Goal: Transaction & Acquisition: Purchase product/service

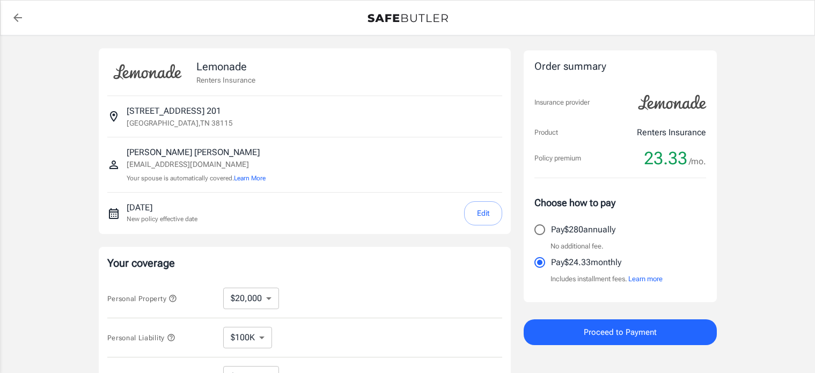
select select "20000"
select select "500"
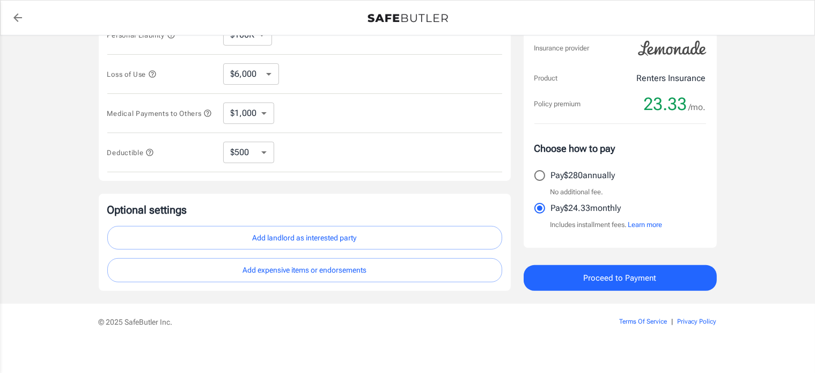
scroll to position [311, 0]
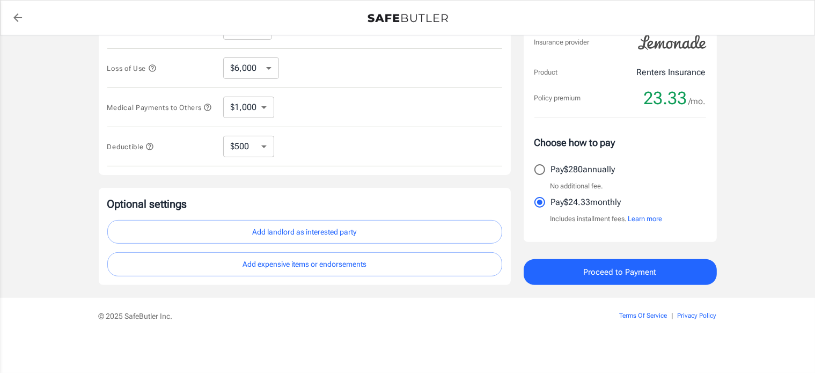
click at [349, 229] on button "Add landlord as interested party" at bounding box center [304, 232] width 395 height 24
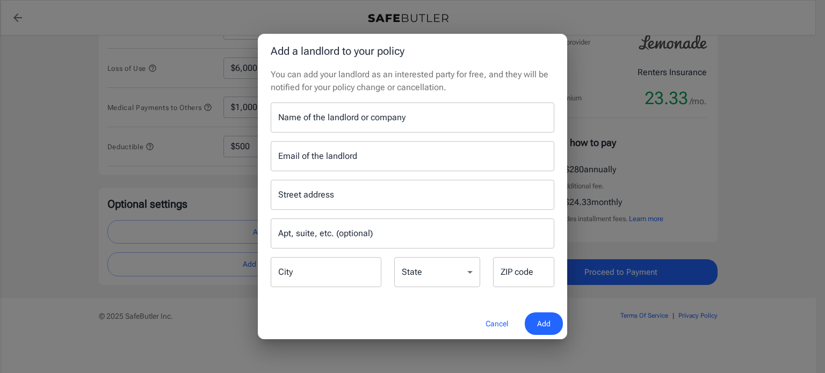
click at [324, 114] on input "Name of the landlord or company" at bounding box center [412, 118] width 283 height 30
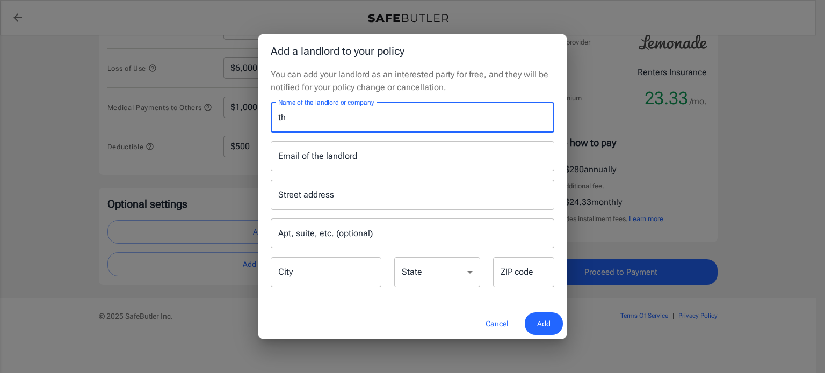
type input "t"
click at [322, 119] on input "The Park At Paisley" at bounding box center [412, 118] width 283 height 30
click at [371, 130] on input "The Park At Paisley" at bounding box center [412, 118] width 283 height 30
click at [461, 115] on input "The Park At Paisley Blue Magma Reside/" at bounding box center [412, 118] width 283 height 30
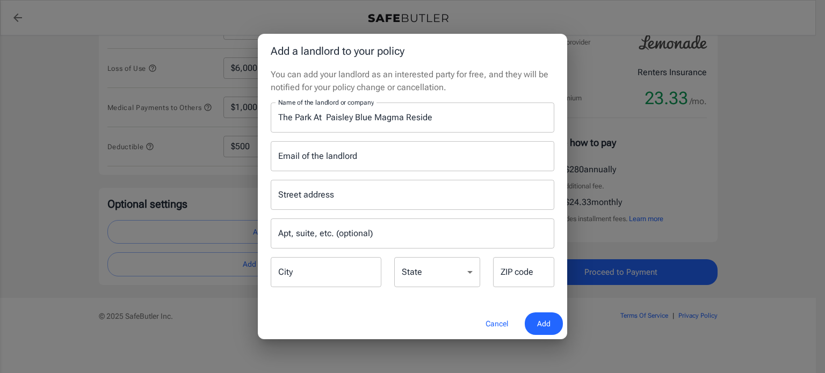
click at [441, 62] on h2 "Add a landlord to your policy" at bounding box center [412, 51] width 309 height 34
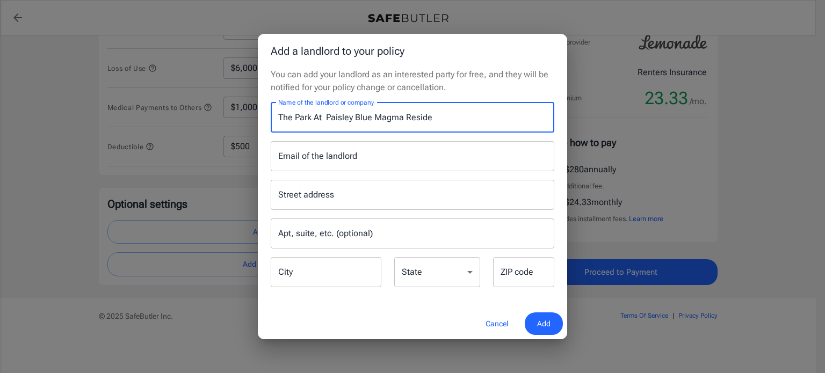
click at [436, 122] on input "The Park At Paisley Blue Magma Reside" at bounding box center [412, 118] width 283 height 30
type input "The Park At Paisley Blue Magma Residental LLC"
click at [350, 154] on input "Email of the landlord" at bounding box center [412, 156] width 283 height 30
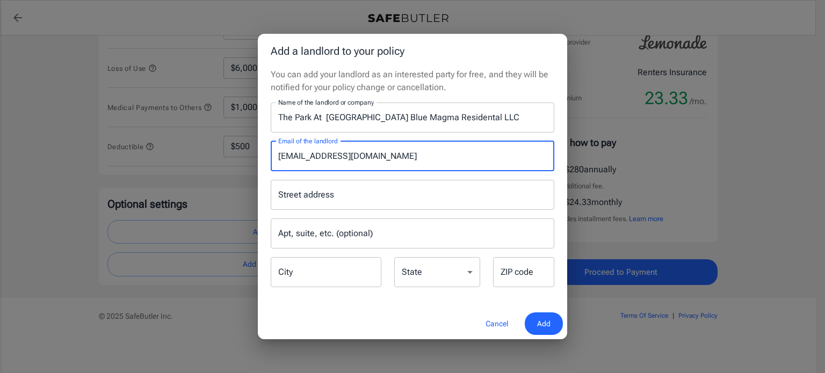
type input "Paisley@bmresidential.com"
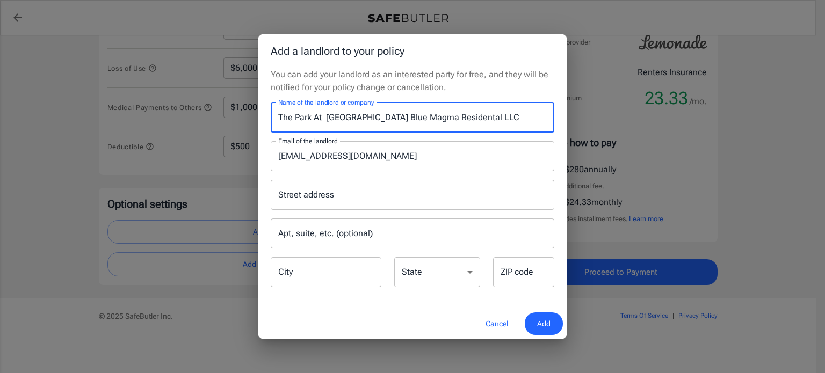
click at [435, 119] on input "The Park At Paisley Blue Magma Residental LLC" at bounding box center [412, 118] width 283 height 30
click at [495, 126] on input "The Park At Paisley Blue Magma Residential LLC" at bounding box center [412, 118] width 283 height 30
click at [378, 206] on div "Street address" at bounding box center [412, 195] width 283 height 30
type input "The Park At Paisley Blue Magma Residential LLC"
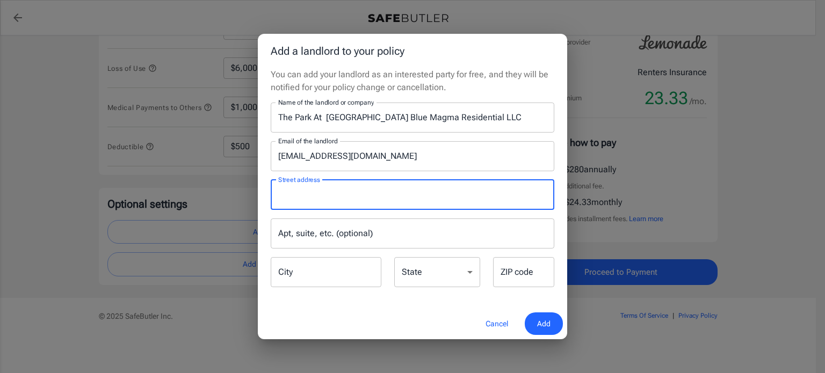
click at [374, 202] on input "Street address" at bounding box center [412, 195] width 274 height 20
type input "p"
click at [349, 265] on input "City" at bounding box center [326, 272] width 111 height 30
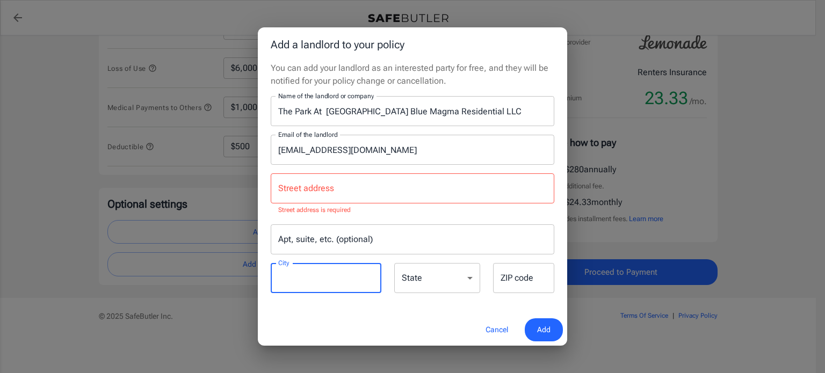
drag, startPoint x: 349, startPoint y: 265, endPoint x: 352, endPoint y: 216, distance: 49.5
click at [352, 216] on div "Street address Street address Street address is required Apt, suite, etc. (opti…" at bounding box center [412, 230] width 296 height 130
click at [337, 181] on input "Street address" at bounding box center [412, 188] width 274 height 20
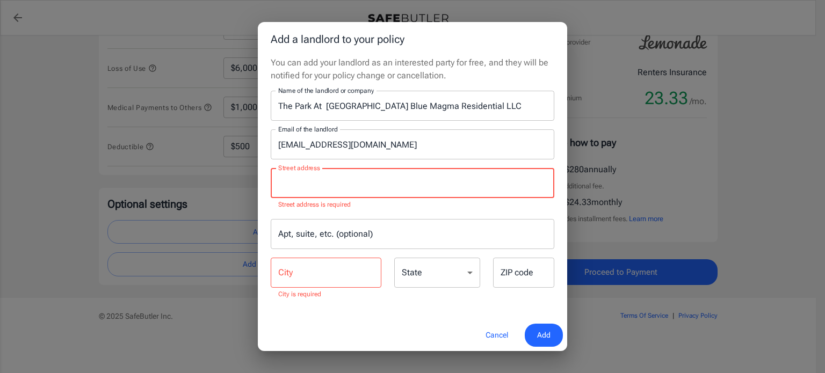
type input "p"
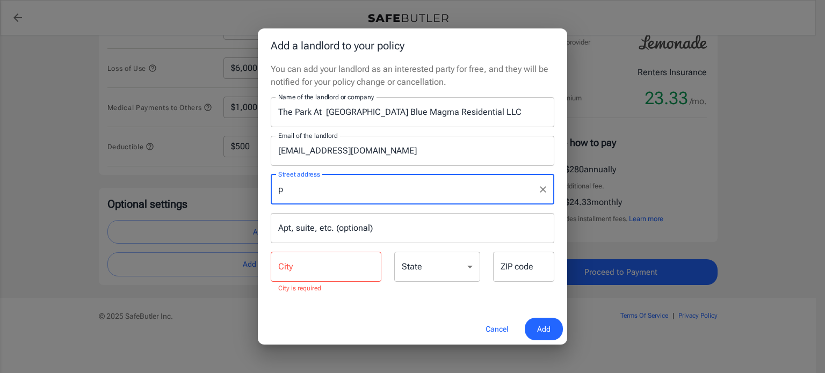
click at [337, 184] on input "p" at bounding box center [404, 189] width 258 height 20
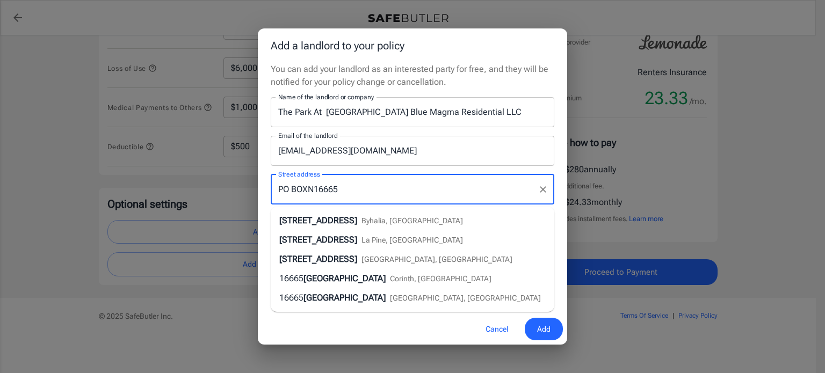
type input "PO BOXN16665"
click at [799, 221] on div "Add a landlord to your policy You can add your landlord as an interested party …" at bounding box center [412, 186] width 825 height 373
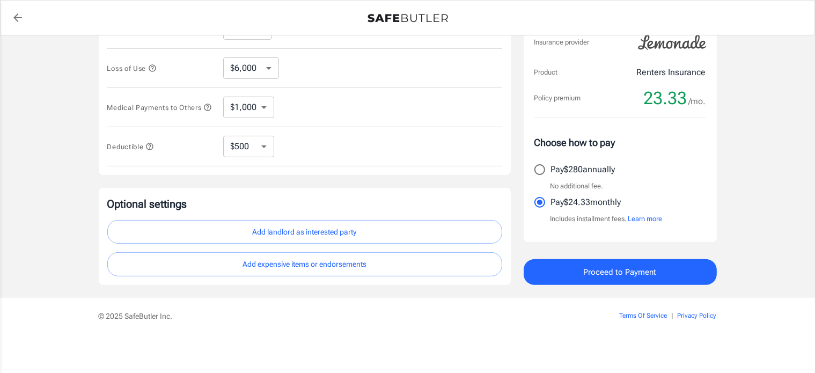
click at [324, 232] on button "Add landlord as interested party" at bounding box center [304, 232] width 395 height 24
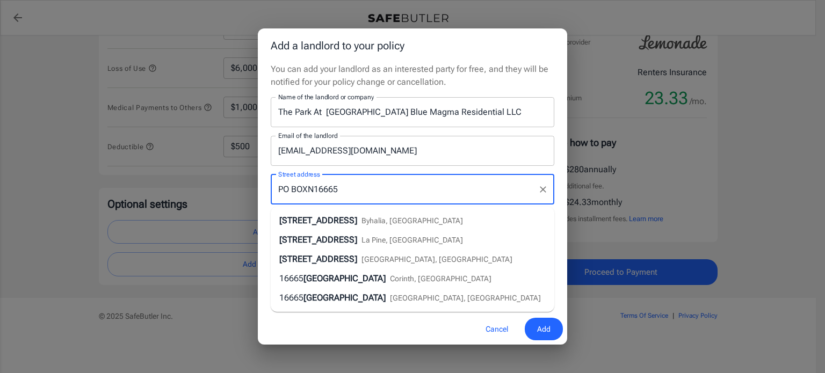
click at [313, 189] on input "PO BOXN16665" at bounding box center [404, 189] width 258 height 20
type input "PO BOX 16665"
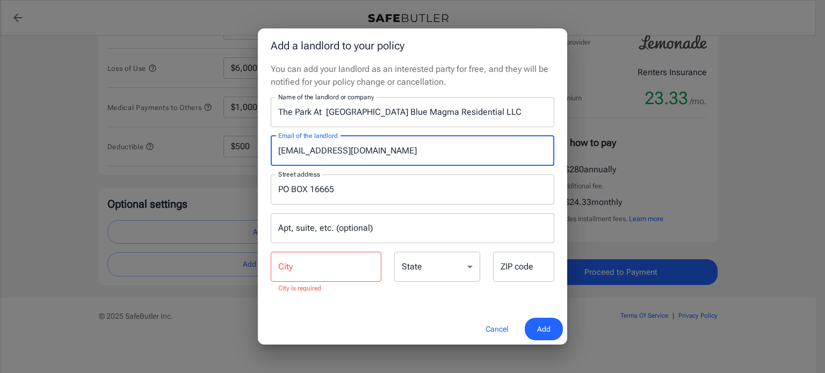
click at [468, 148] on input "Paisley@bmresidential.com" at bounding box center [412, 151] width 283 height 30
click at [336, 271] on input "City" at bounding box center [326, 267] width 111 height 30
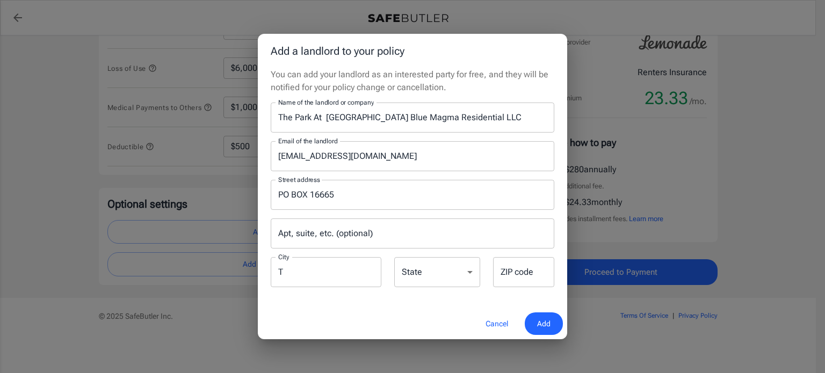
click at [333, 303] on div "You can add your landlord as an interested party for free, and they will be not…" at bounding box center [412, 188] width 309 height 240
click at [312, 281] on input "T" at bounding box center [326, 272] width 111 height 30
type input "Temple Terrace"
click at [458, 269] on select "Alabama Alaska Arizona Arkansas California Colorado Connecticut Delaware Distri…" at bounding box center [437, 272] width 86 height 30
select select "FL"
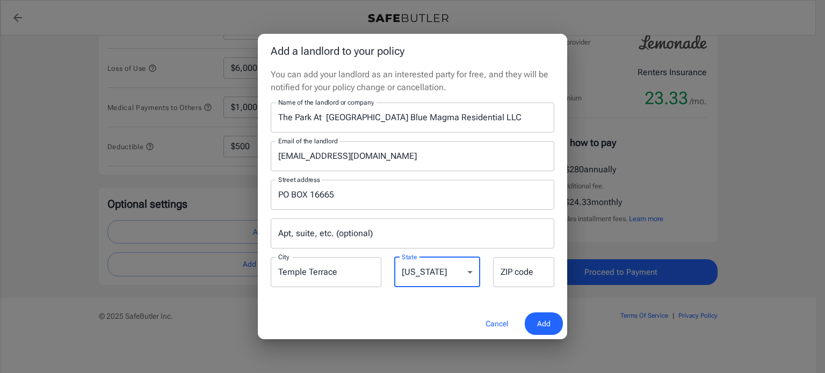
click at [394, 257] on select "Alabama Alaska Arizona Arkansas California Colorado Connecticut Delaware Distri…" at bounding box center [437, 272] width 86 height 30
click at [524, 272] on input "ZIP code" at bounding box center [523, 272] width 61 height 30
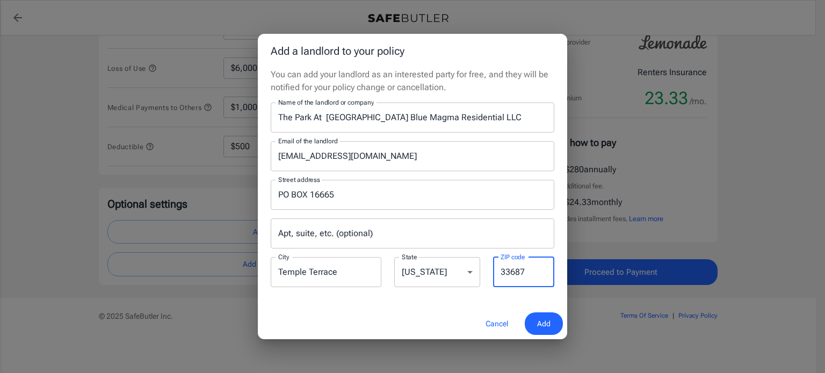
type input "33687"
click at [535, 332] on button "Add" at bounding box center [543, 323] width 38 height 23
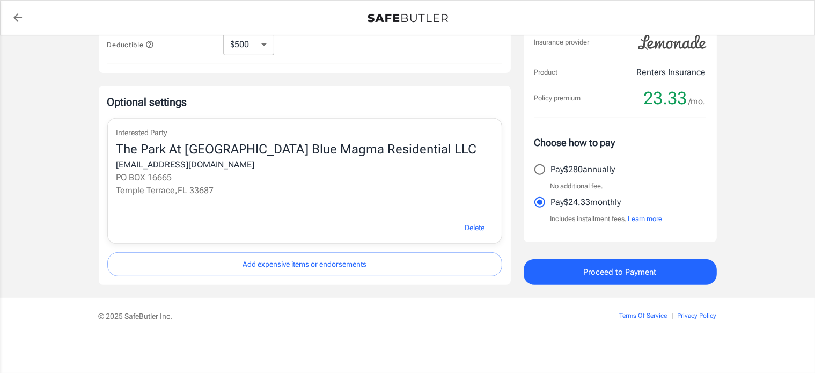
scroll to position [198, 0]
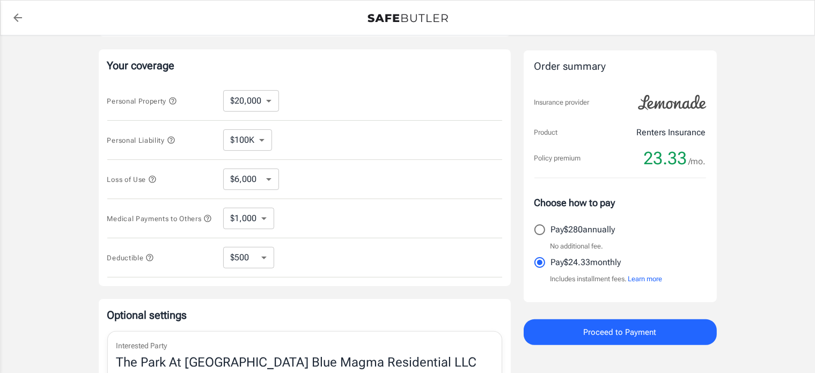
click at [604, 340] on button "Proceed to Payment" at bounding box center [620, 332] width 193 height 26
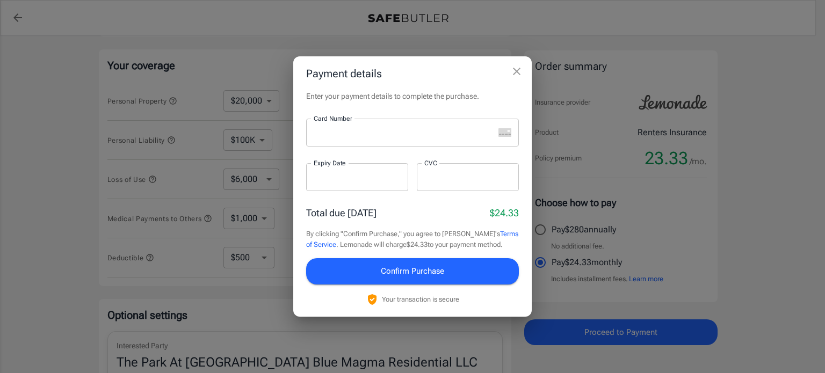
click at [345, 140] on div at bounding box center [400, 133] width 188 height 28
click at [348, 187] on div at bounding box center [357, 177] width 102 height 28
click at [457, 171] on div at bounding box center [468, 177] width 102 height 28
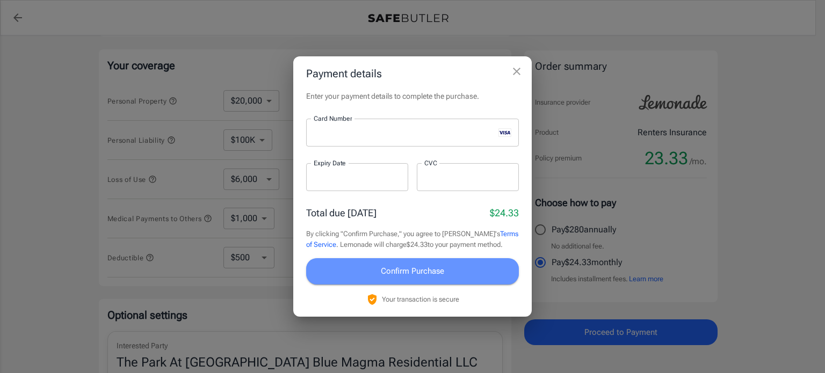
click at [419, 269] on span "Confirm Purchase" at bounding box center [412, 271] width 63 height 14
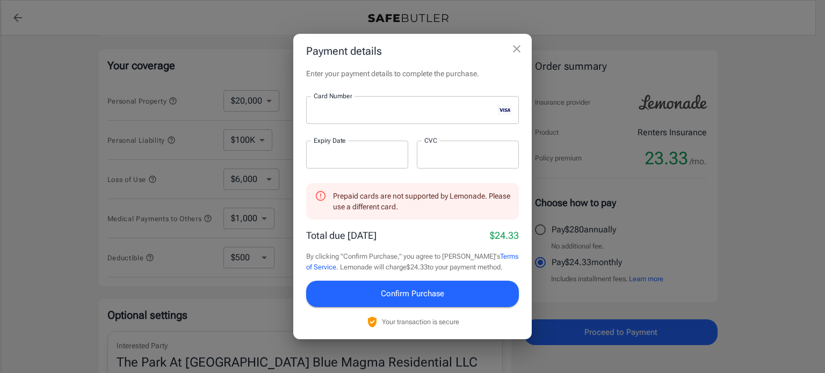
drag, startPoint x: 404, startPoint y: 105, endPoint x: 295, endPoint y: 117, distance: 109.1
click at [295, 117] on div "Enter your payment details to complete the purchase. Card Number Card Number ​ …" at bounding box center [412, 203] width 238 height 271
click at [427, 294] on span "Confirm Purchase" at bounding box center [412, 294] width 63 height 14
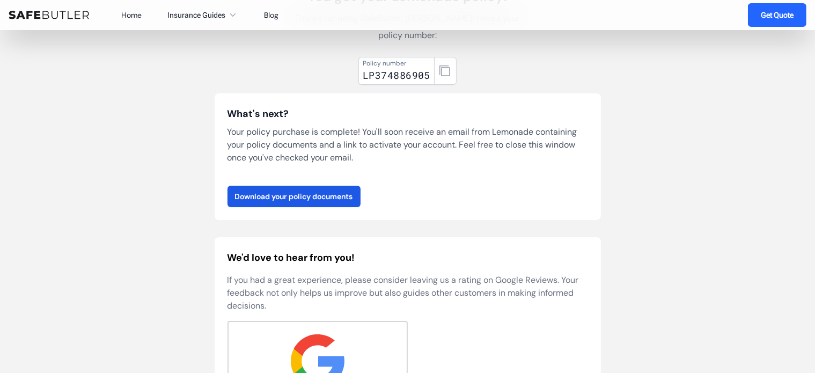
scroll to position [107, 0]
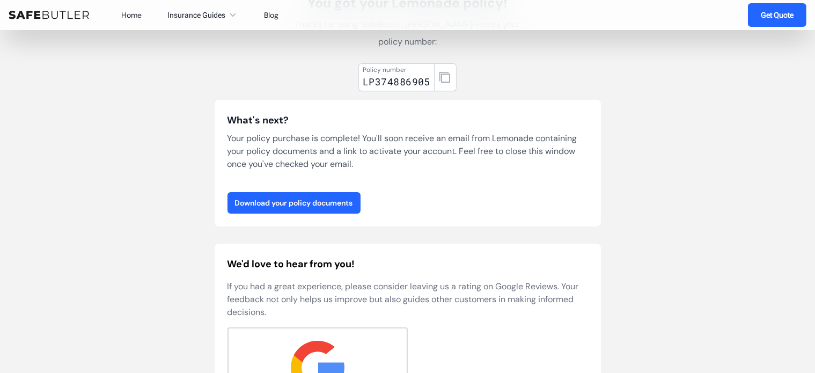
click at [285, 207] on link "Download your policy documents" at bounding box center [294, 202] width 133 height 21
